Goal: Complete application form: Complete application form

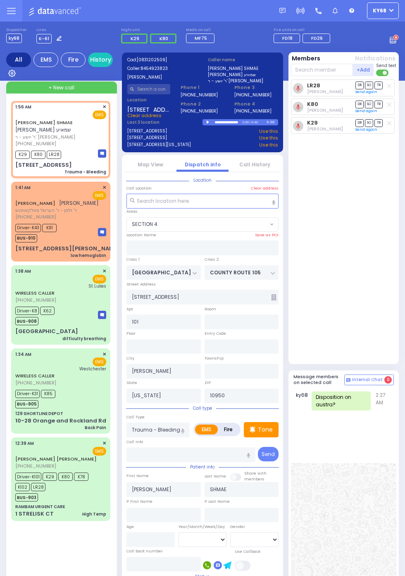
select select "SECTION 4"
select select
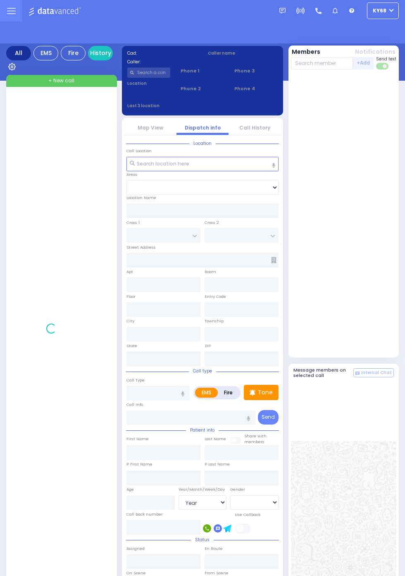
select select "Year"
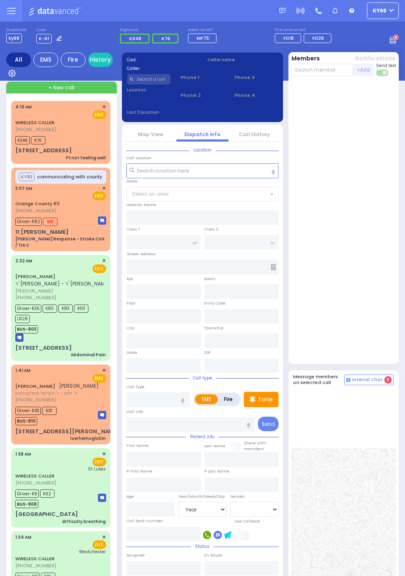
scroll to position [1, 0]
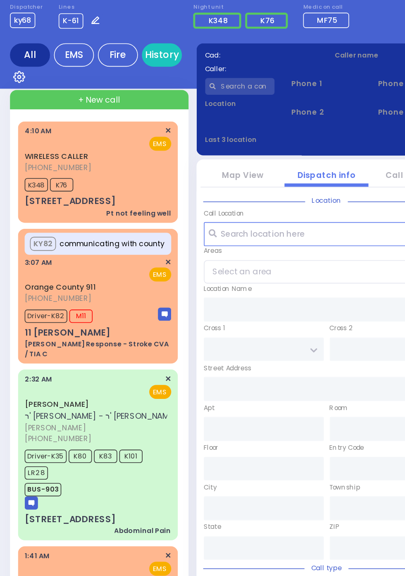
click at [64, 134] on div "K348 K76" at bounding box center [60, 138] width 91 height 10
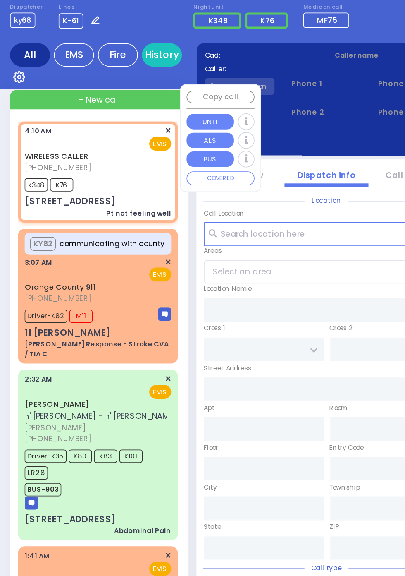
select select
type input "Pt not feeling well"
radio input "true"
select select
type input "04:10"
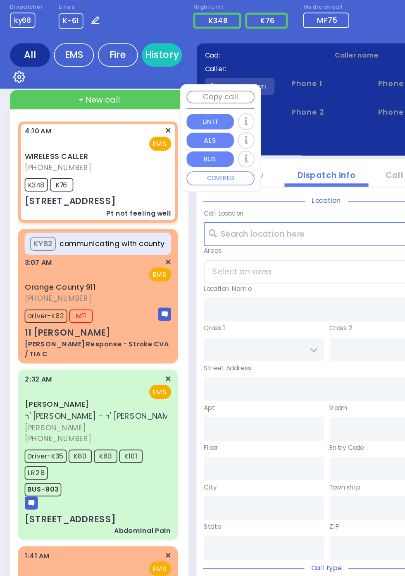
type input "04:12"
type input "9 LIZENSK BLVD"
type input "231"
type input "MONROE"
type input "New York"
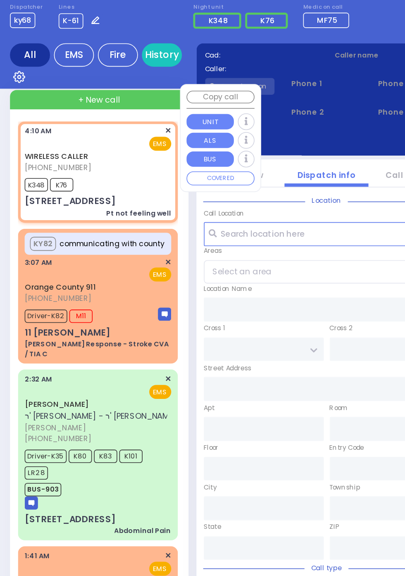
type input "10950"
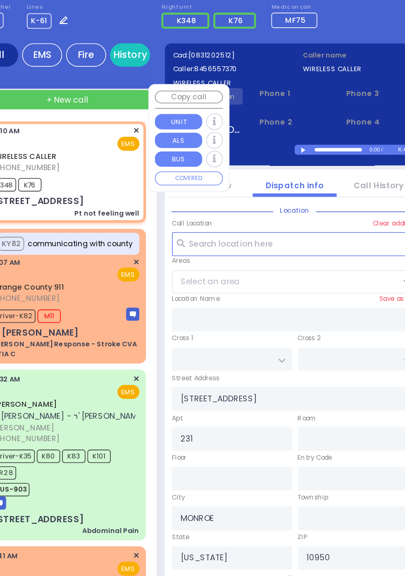
scroll to position [0, 0]
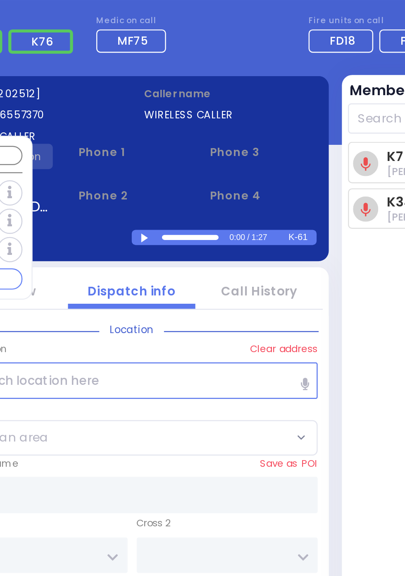
click at [211, 117] on div at bounding box center [209, 119] width 5 height 4
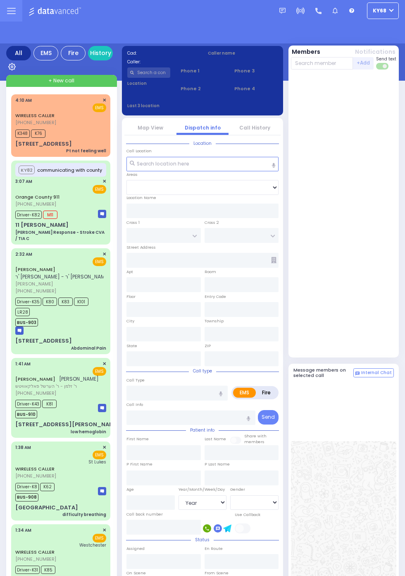
select select "Year"
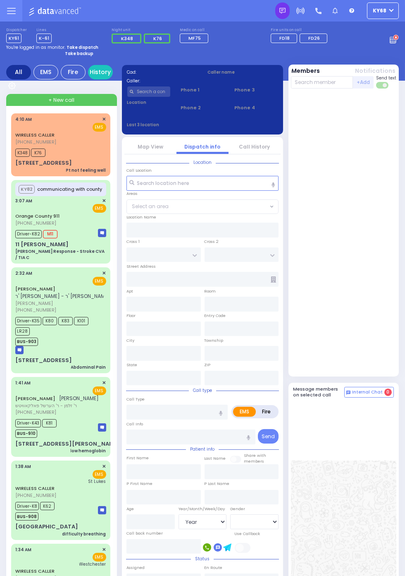
click at [284, 10] on img at bounding box center [283, 11] width 6 height 6
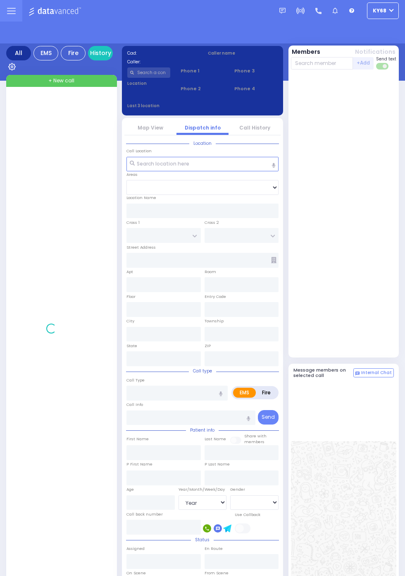
select select "Year"
